Goal: Transaction & Acquisition: Purchase product/service

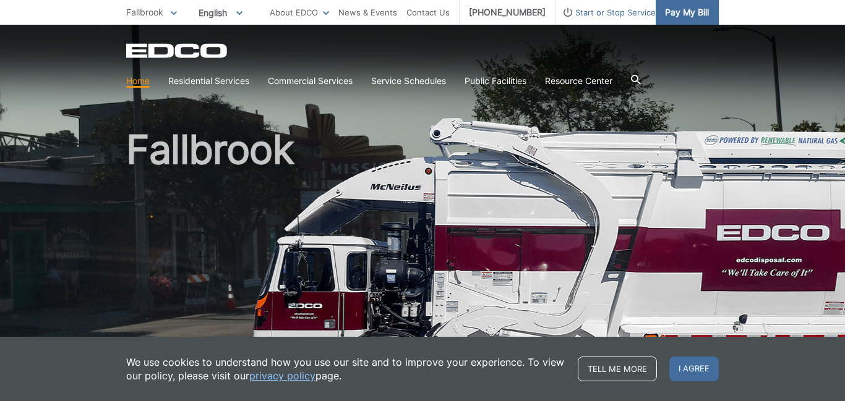
click at [704, 12] on span "Pay My Bill" at bounding box center [687, 13] width 44 height 14
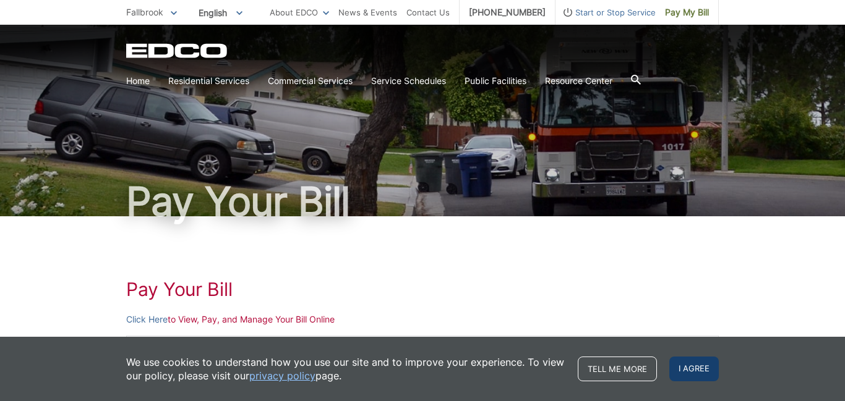
click at [679, 366] on span "I agree" at bounding box center [693, 369] width 49 height 25
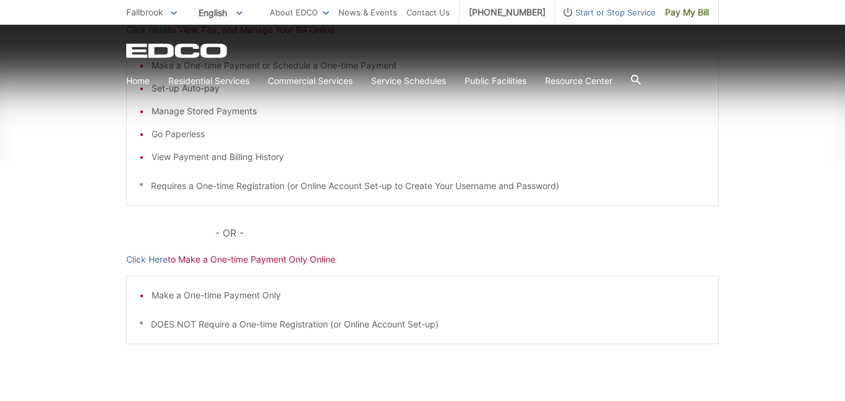
scroll to position [297, 0]
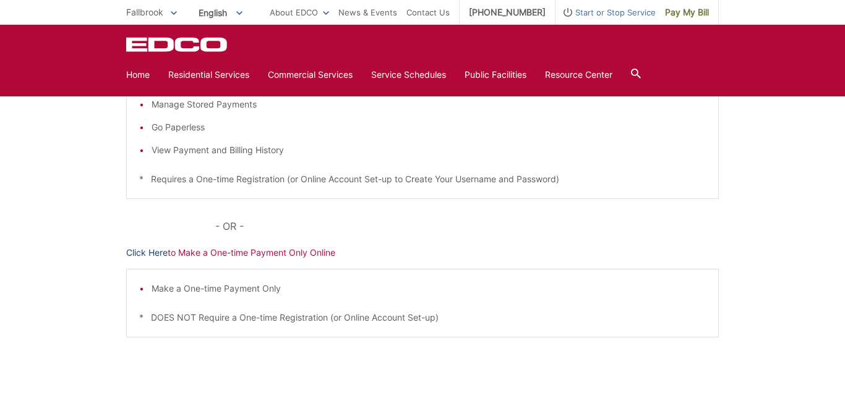
click at [153, 252] on link "Click Here" at bounding box center [146, 253] width 41 height 14
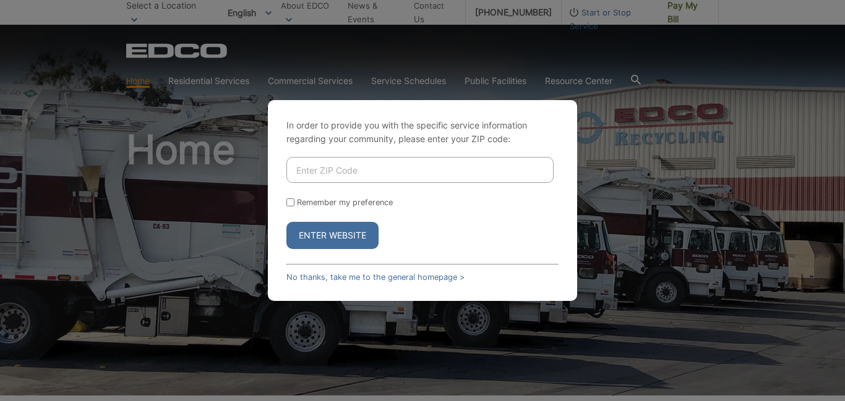
click at [335, 162] on input "Enter ZIP Code" at bounding box center [419, 170] width 267 height 26
type input "92028"
click at [286, 222] on button "Enter Website" at bounding box center [332, 235] width 92 height 27
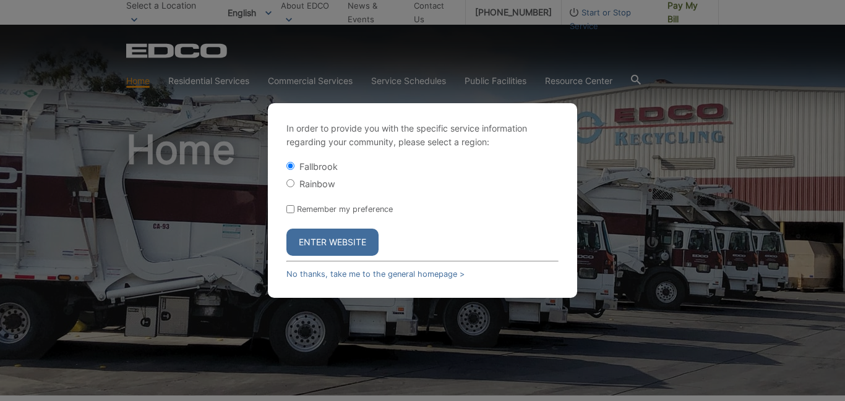
click at [361, 250] on button "Enter Website" at bounding box center [332, 242] width 92 height 27
